Goal: Information Seeking & Learning: Check status

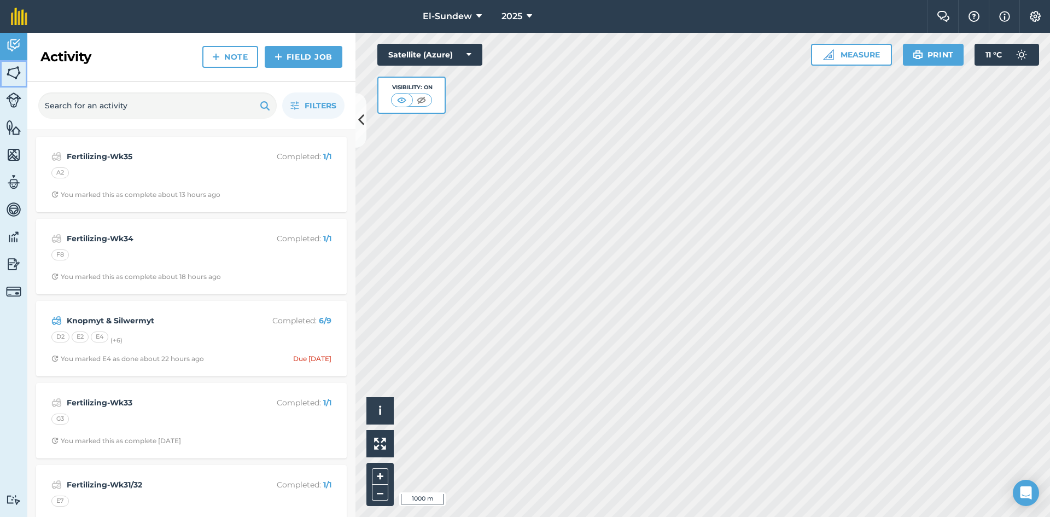
click at [10, 74] on img at bounding box center [13, 73] width 15 height 16
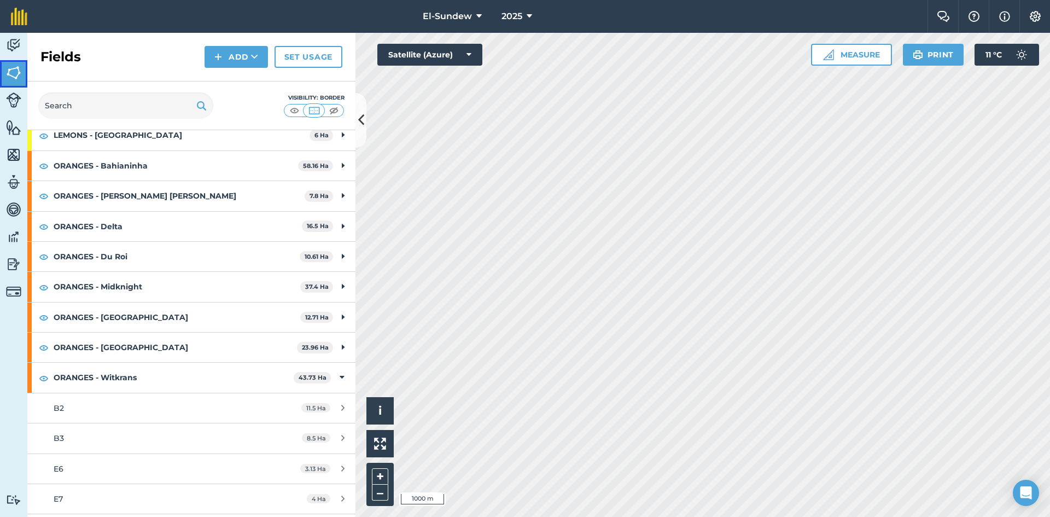
scroll to position [365, 0]
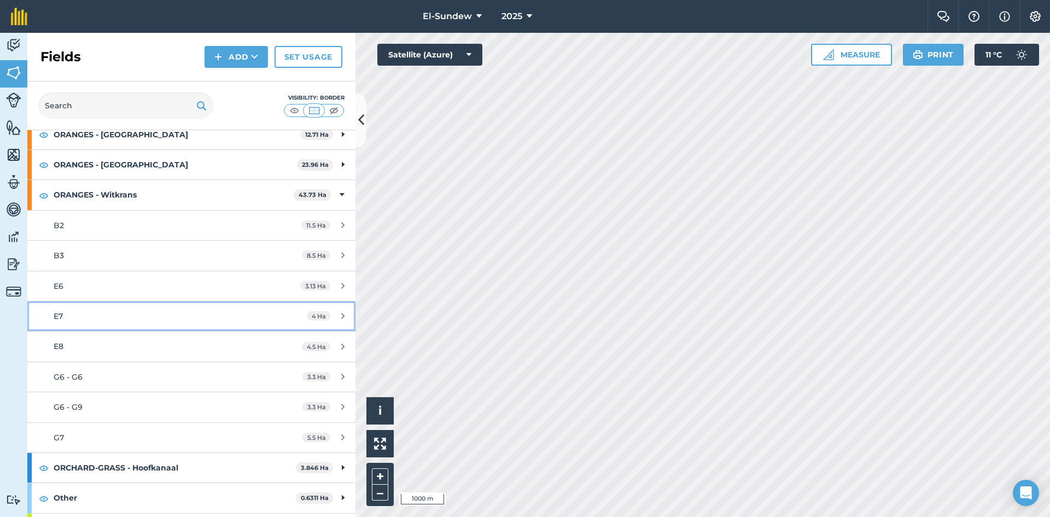
click at [132, 318] on div "E7" at bounding box center [157, 316] width 206 height 12
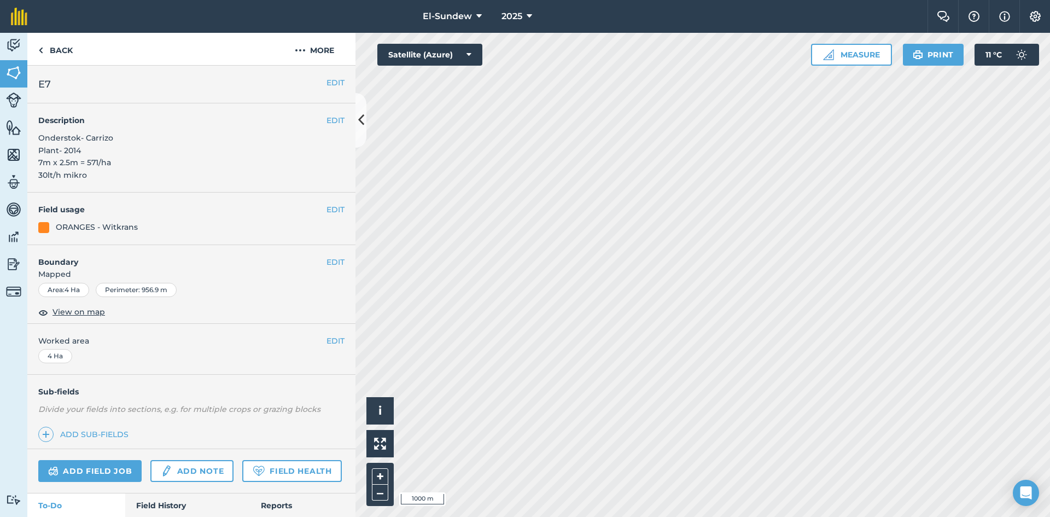
scroll to position [162, 0]
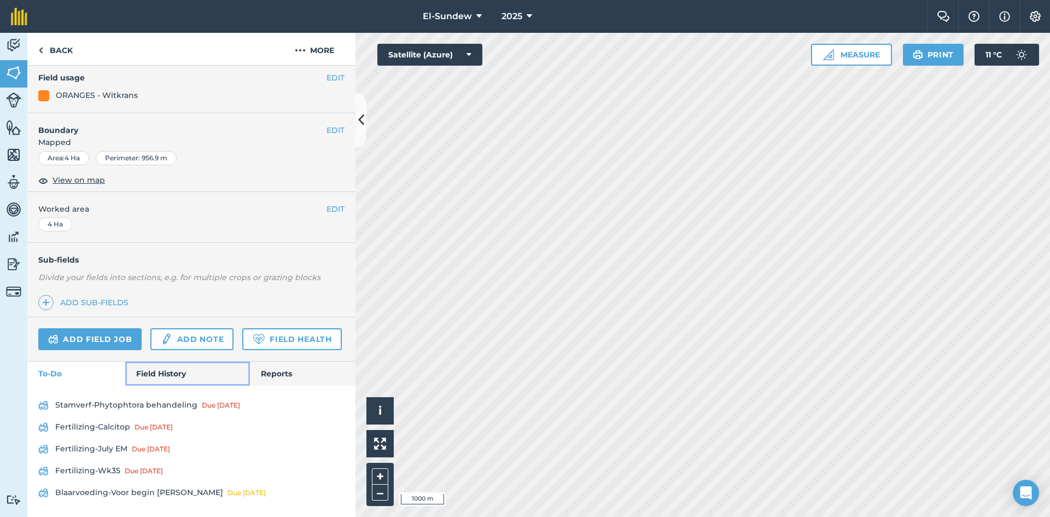
click at [160, 375] on link "Field History" at bounding box center [187, 373] width 124 height 24
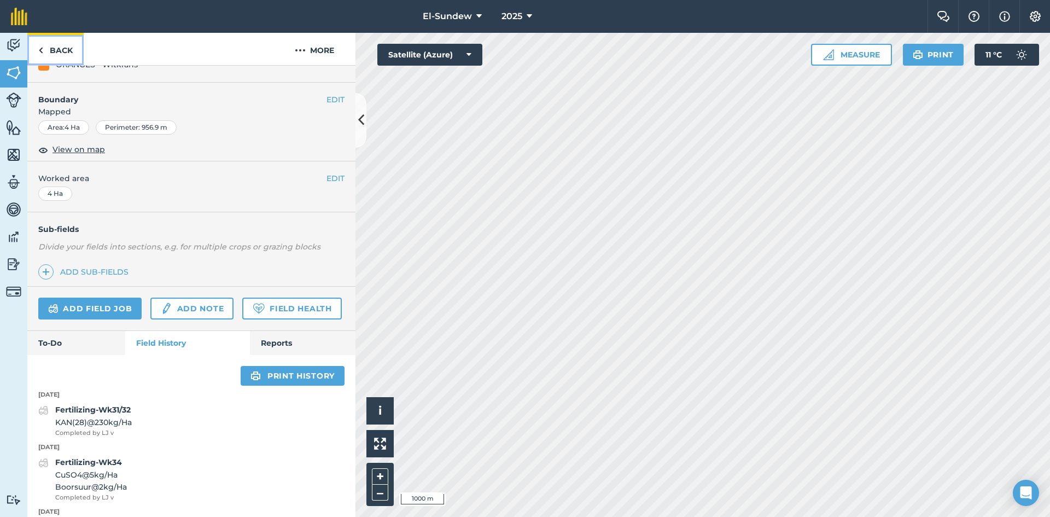
click at [56, 63] on link "Back" at bounding box center [55, 49] width 56 height 32
